Goal: Task Accomplishment & Management: Use online tool/utility

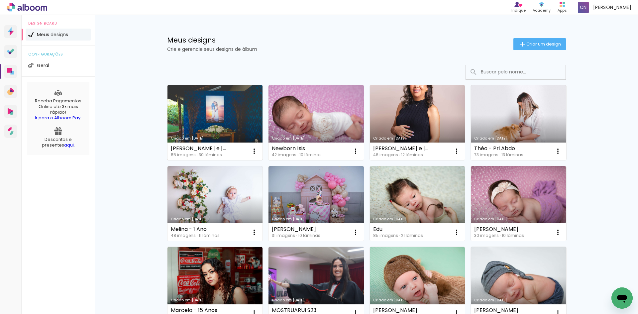
click at [212, 111] on link "Criado em [DATE]" at bounding box center [214, 122] width 95 height 75
